Goal: Complete application form

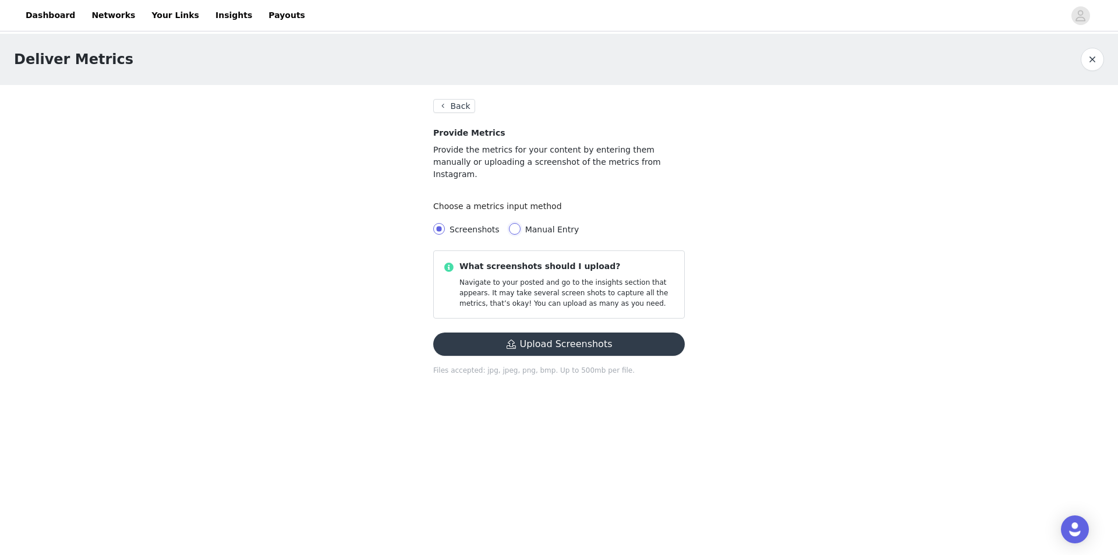
click at [511, 223] on input "Manual Entry" at bounding box center [515, 229] width 12 height 12
radio input "true"
radio input "false"
radio input "true"
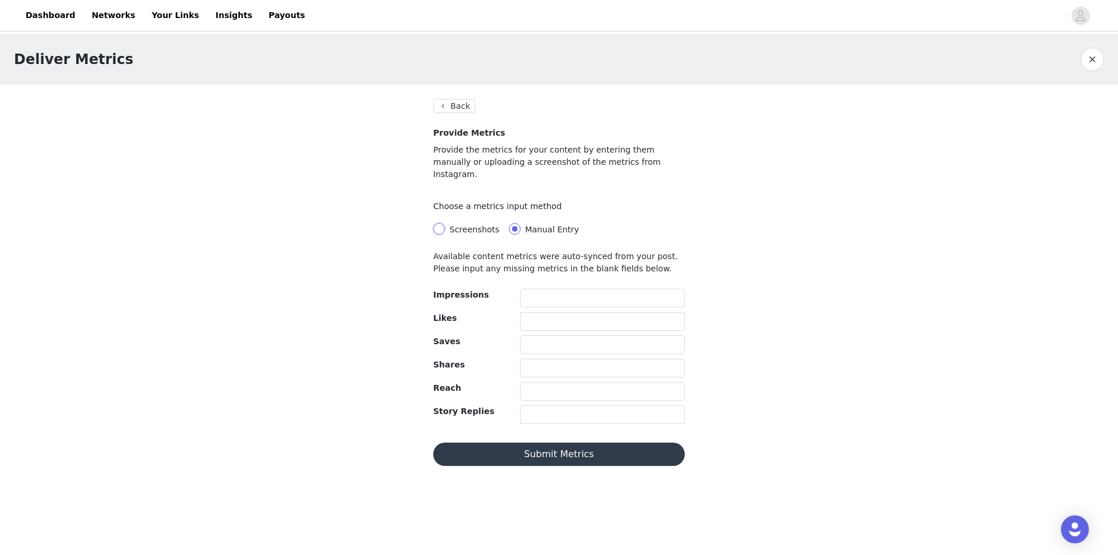
click at [442, 223] on input "Screenshots" at bounding box center [439, 229] width 12 height 12
radio input "true"
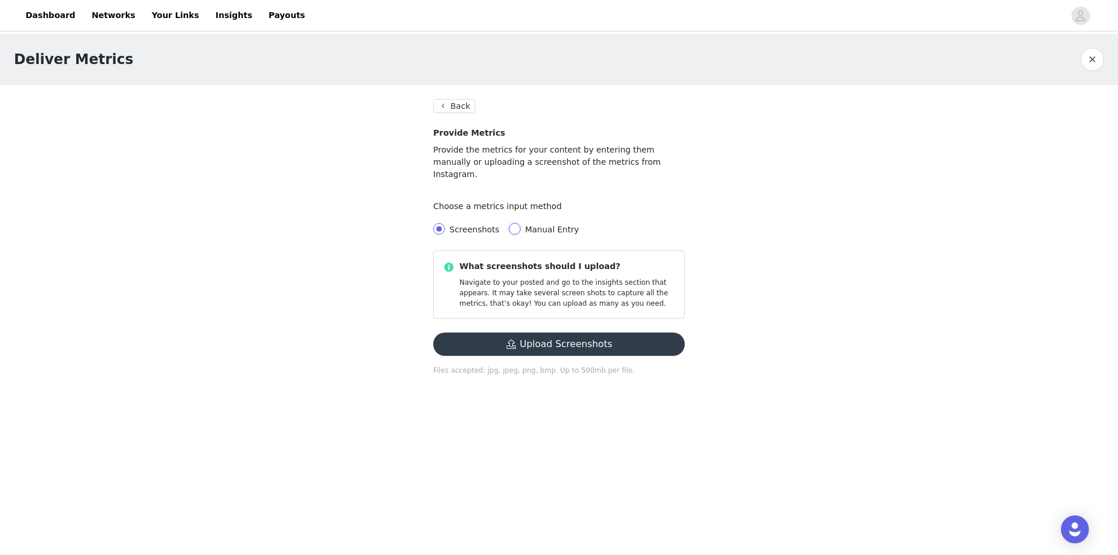
click at [509, 223] on input "Manual Entry" at bounding box center [515, 229] width 12 height 12
radio input "true"
radio input "false"
radio input "true"
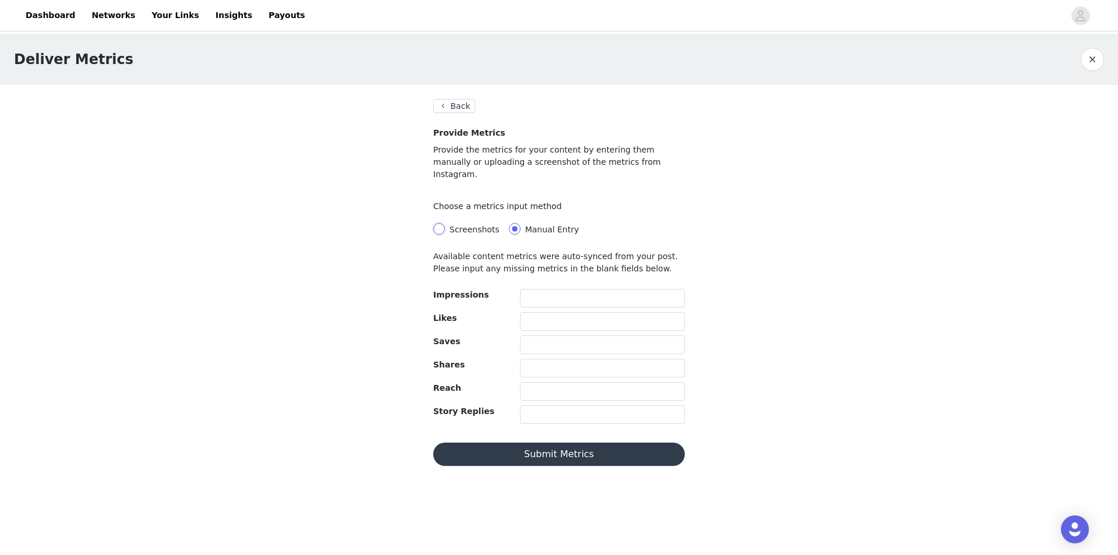
click at [443, 223] on input "Screenshots" at bounding box center [439, 229] width 12 height 12
radio input "true"
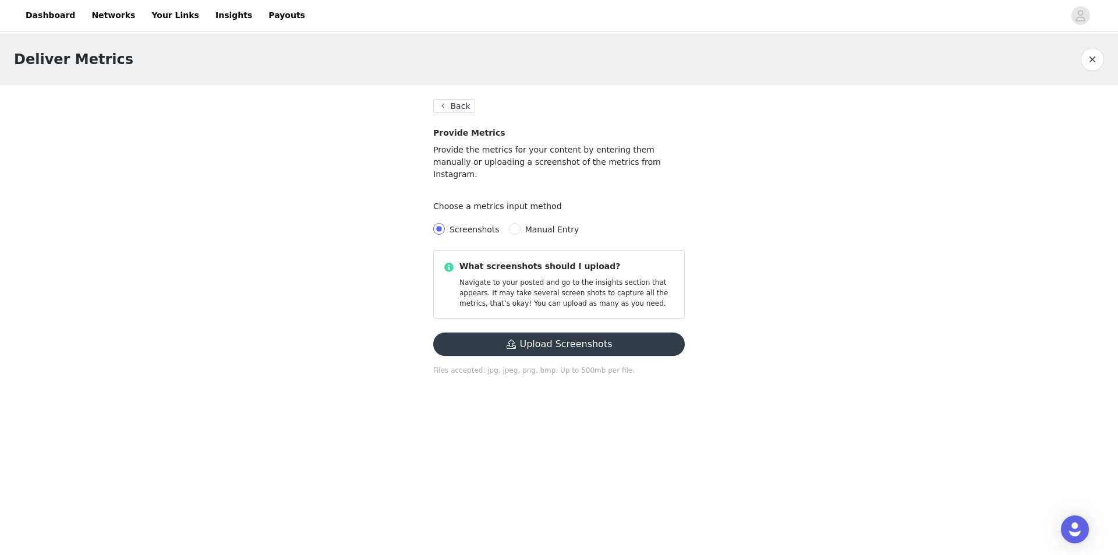
click at [531, 333] on button "Upload Screenshots" at bounding box center [559, 344] width 252 height 23
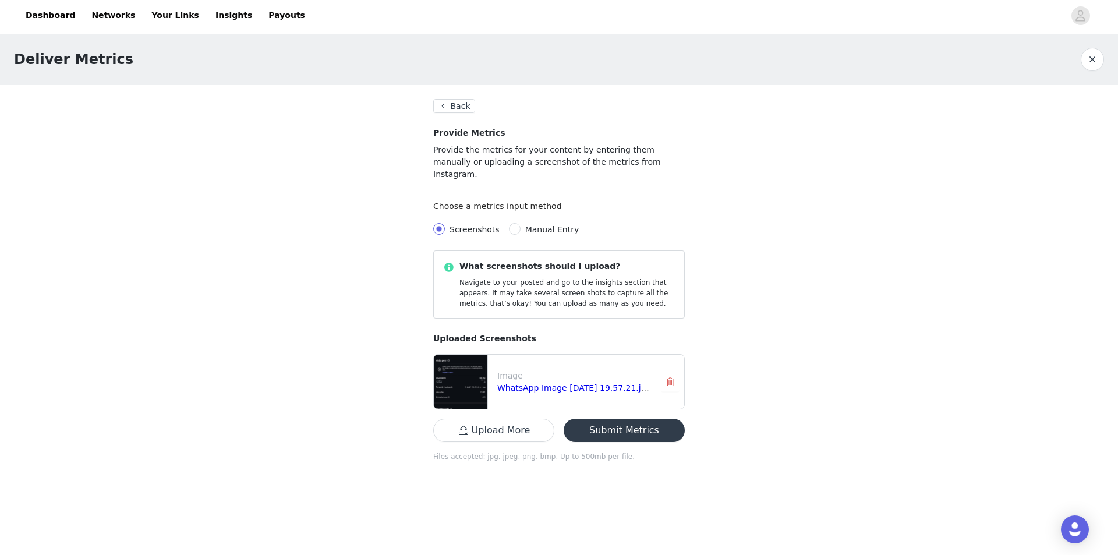
click at [624, 425] on button "Submit Metrics" at bounding box center [624, 430] width 121 height 23
click at [510, 223] on input "Manual Entry" at bounding box center [515, 229] width 12 height 12
radio input "true"
radio input "false"
radio input "true"
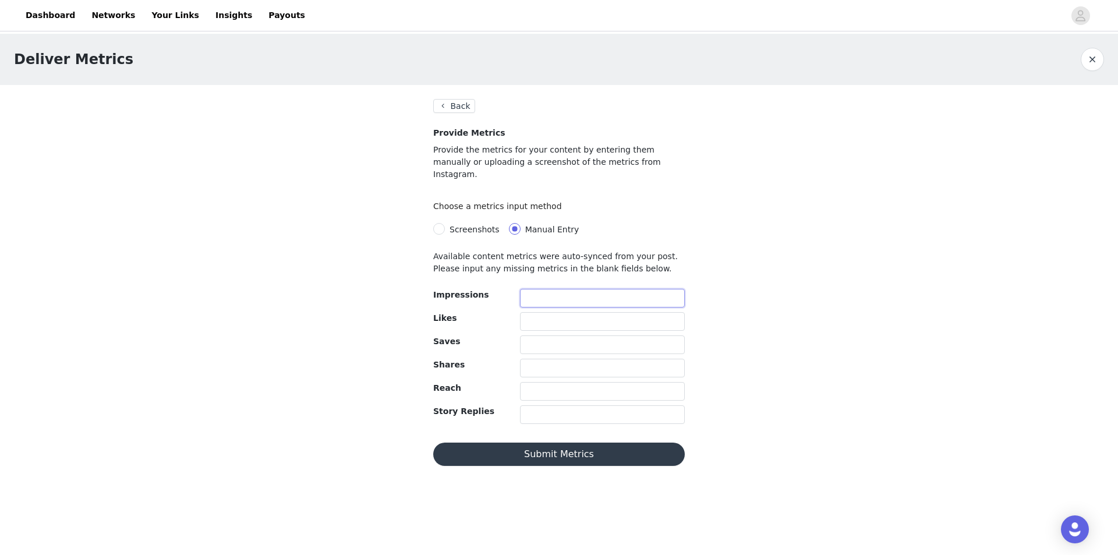
click at [557, 289] on input "text" at bounding box center [602, 298] width 165 height 19
click at [558, 292] on input "text" at bounding box center [602, 298] width 165 height 19
type input "155419"
click at [622, 312] on input "text" at bounding box center [602, 321] width 165 height 19
type input "7020"
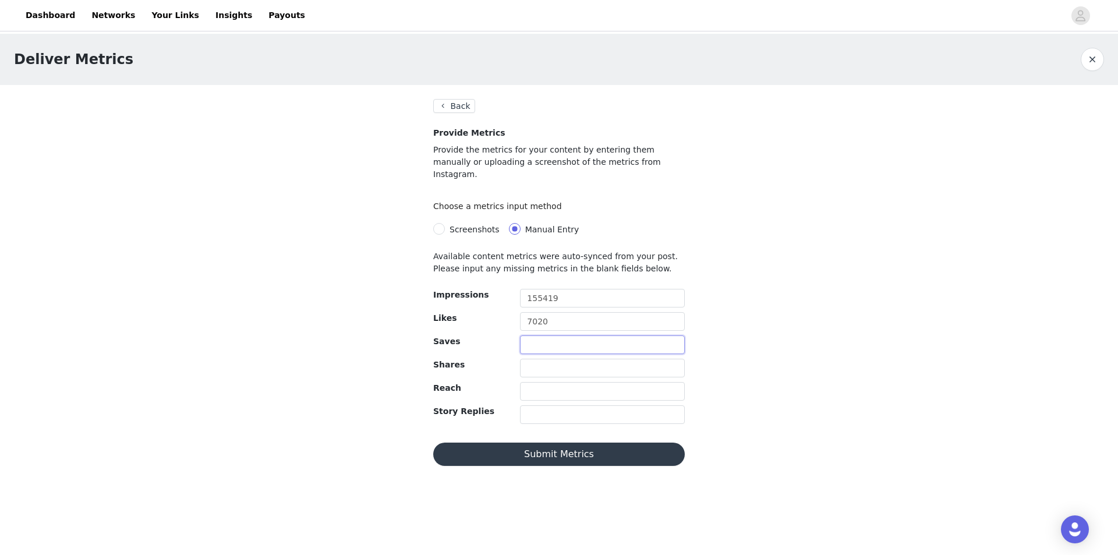
click at [635, 335] on input "text" at bounding box center [602, 344] width 165 height 19
type input "2547"
click at [625, 359] on input "text" at bounding box center [602, 368] width 165 height 19
type input "4257"
click at [604, 382] on input "text" at bounding box center [602, 391] width 165 height 19
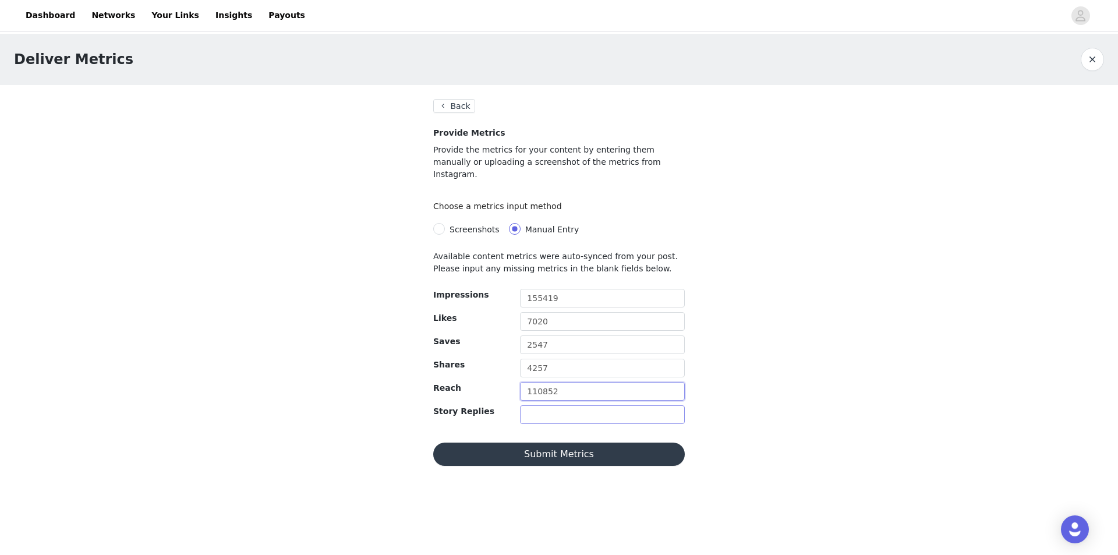
type input "110852"
click at [587, 406] on input "text" at bounding box center [602, 414] width 165 height 19
type input "157"
click at [609, 443] on button "Submit Metrics" at bounding box center [559, 454] width 252 height 23
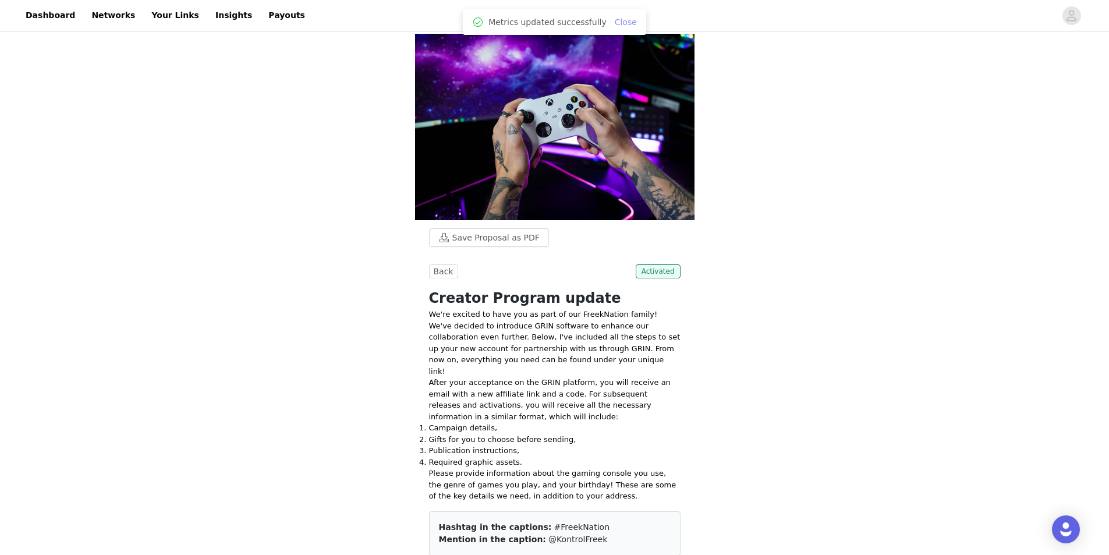
click at [615, 20] on link "Close" at bounding box center [626, 21] width 22 height 9
